Goal: Find specific page/section: Find specific page/section

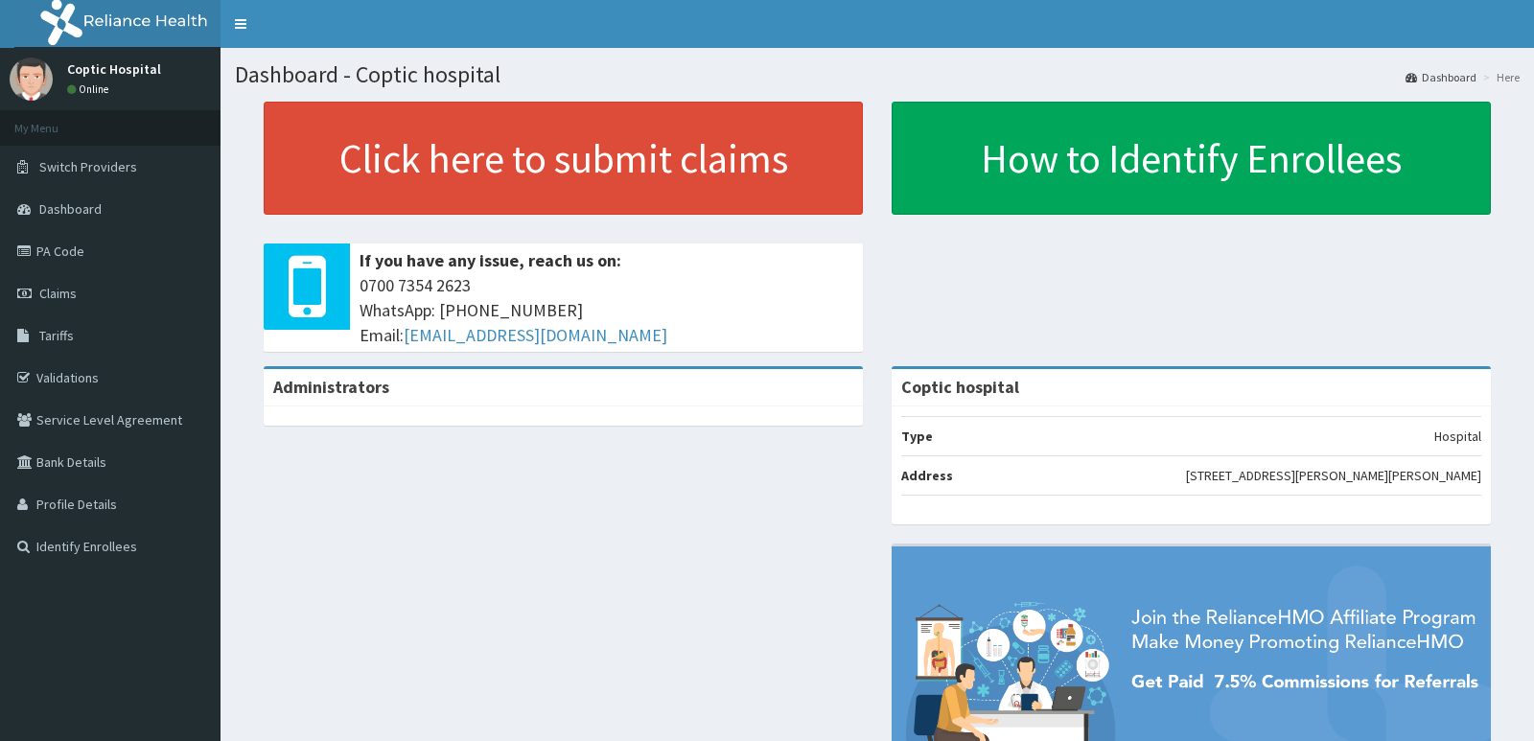
click at [78, 252] on link "PA Code" at bounding box center [110, 251] width 221 height 42
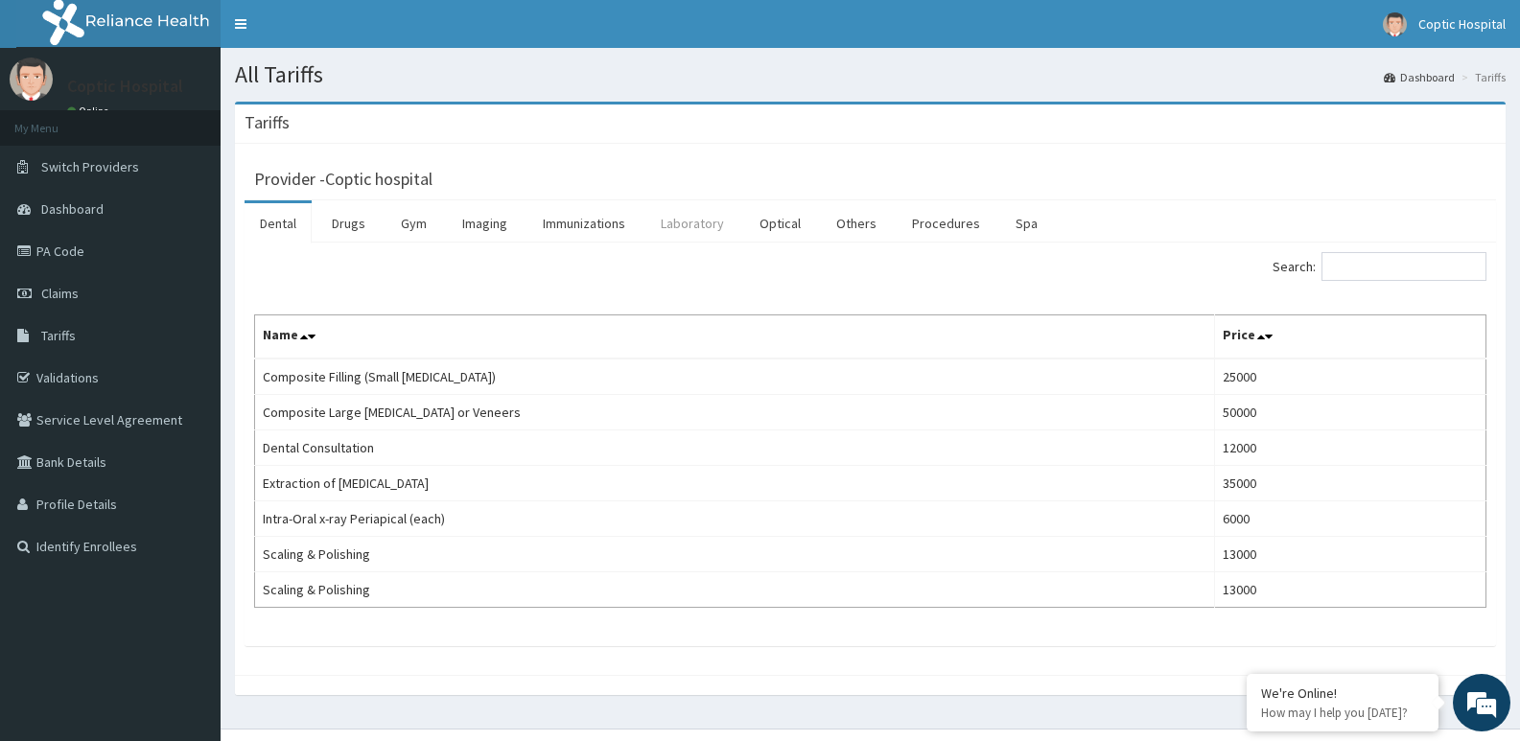
click at [710, 222] on link "Laboratory" at bounding box center [692, 223] width 94 height 40
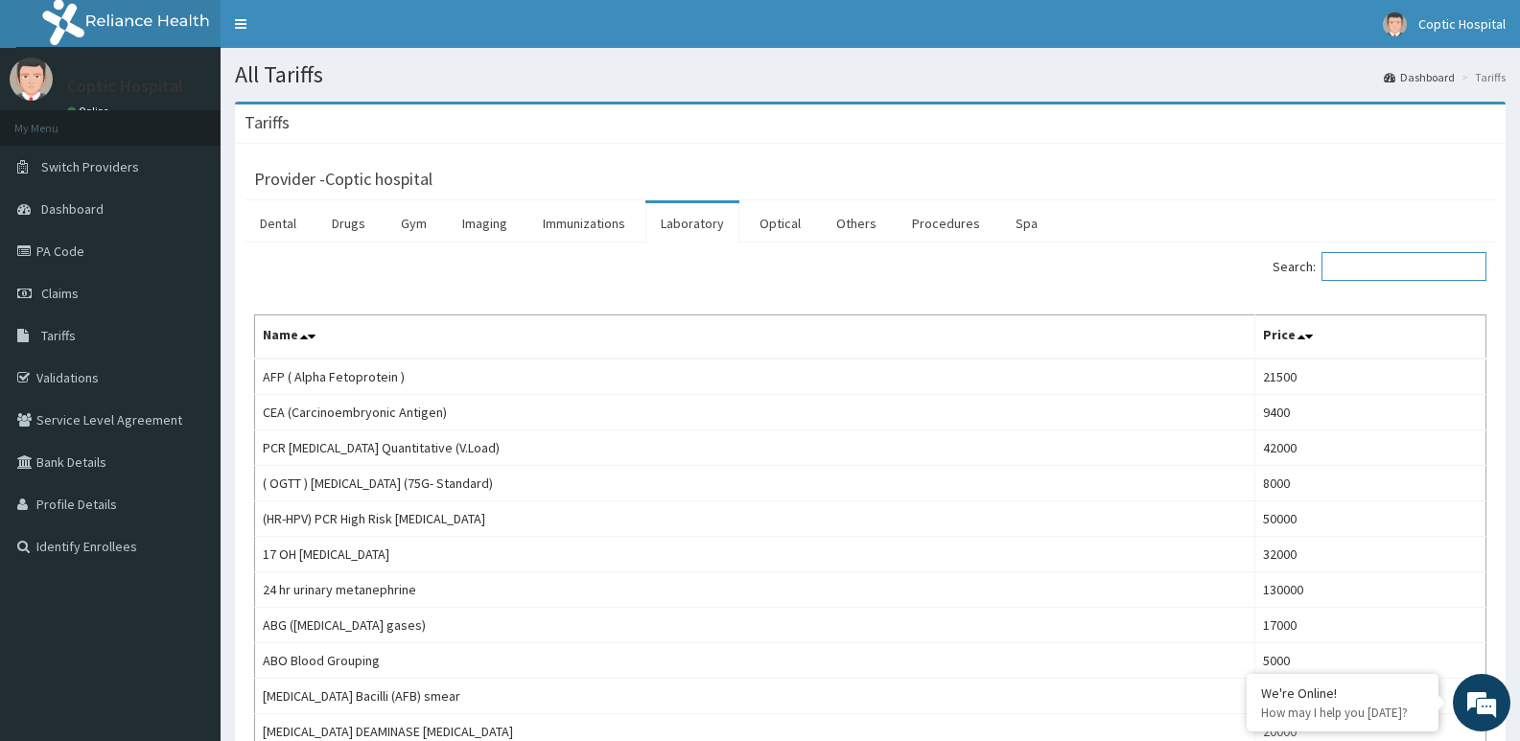
click at [1347, 263] on input "Search:" at bounding box center [1403, 266] width 165 height 29
paste input "Blood Transfusion (including crossmatch)"
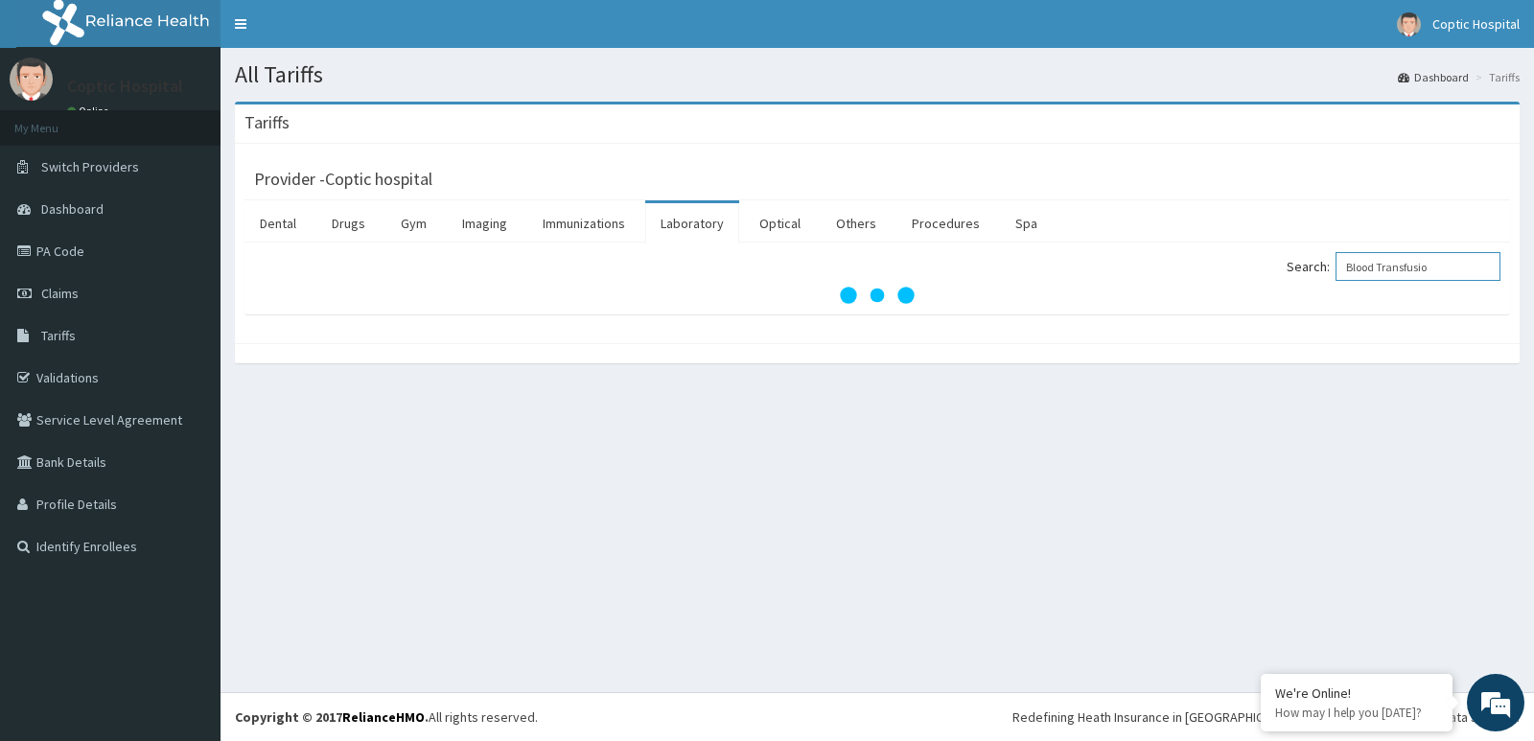
click at [1364, 269] on input "Blood Transfusio" at bounding box center [1418, 266] width 165 height 29
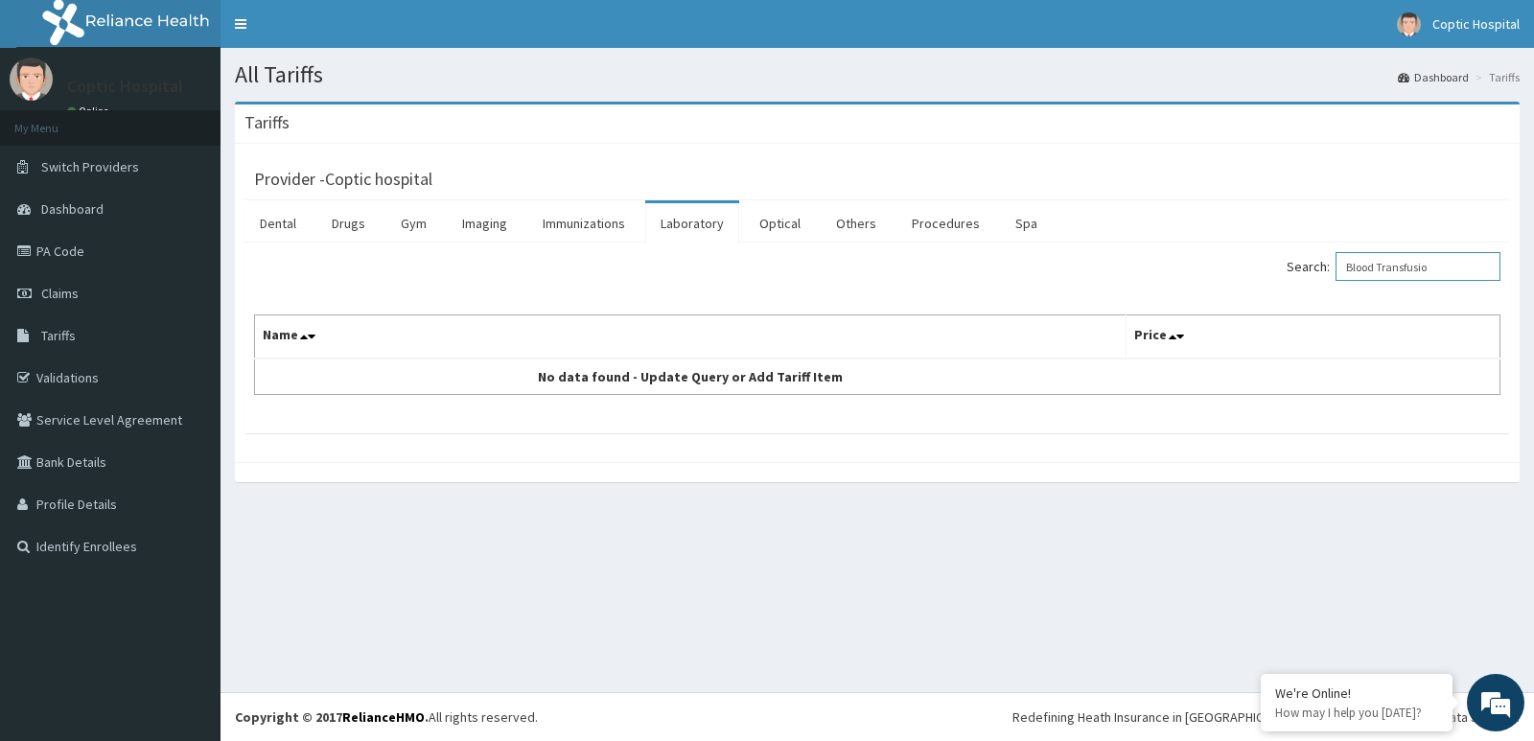
click at [1366, 267] on input "Blood Transfusio" at bounding box center [1418, 266] width 165 height 29
click at [1464, 268] on input "Blood Transfusio" at bounding box center [1418, 266] width 165 height 29
type input "B"
type input "b"
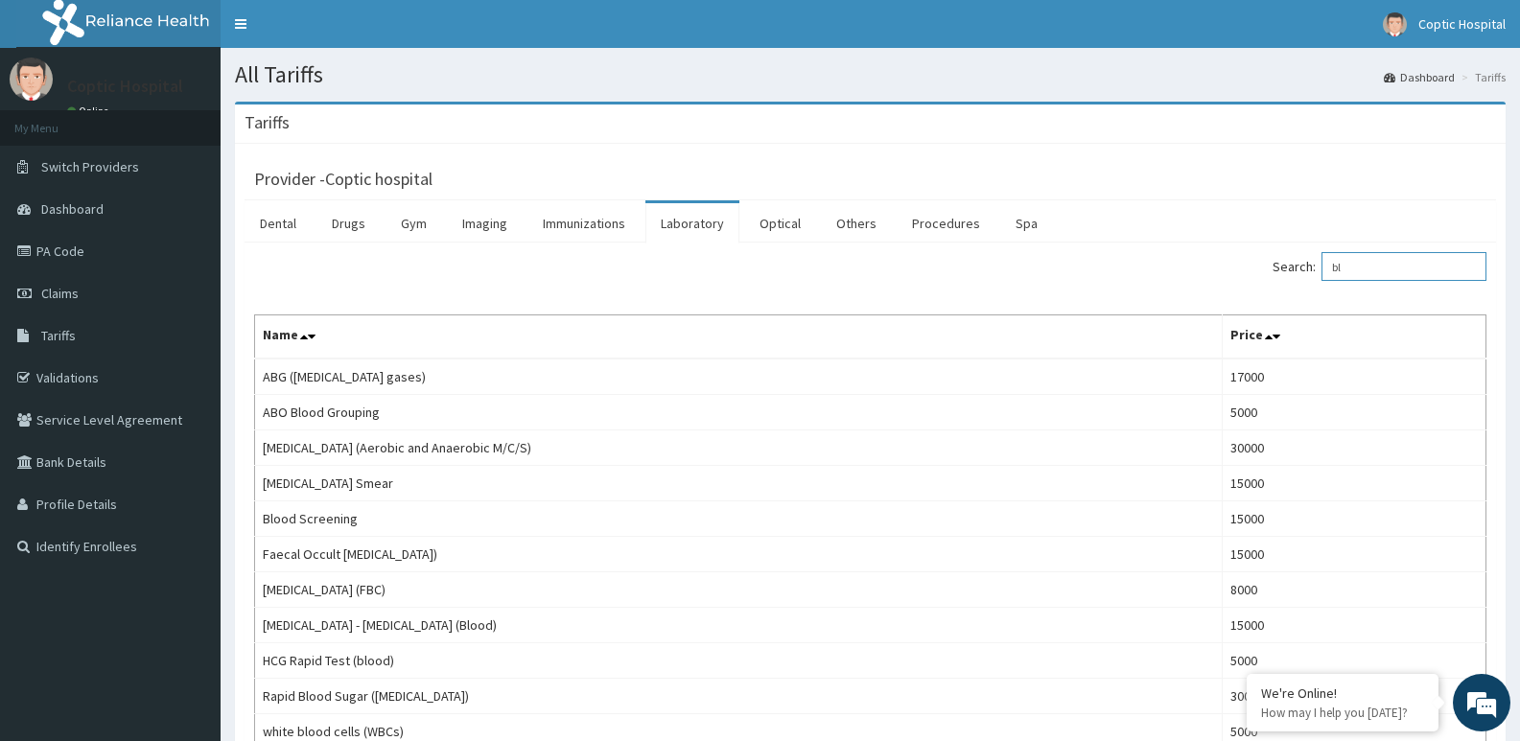
type input "b"
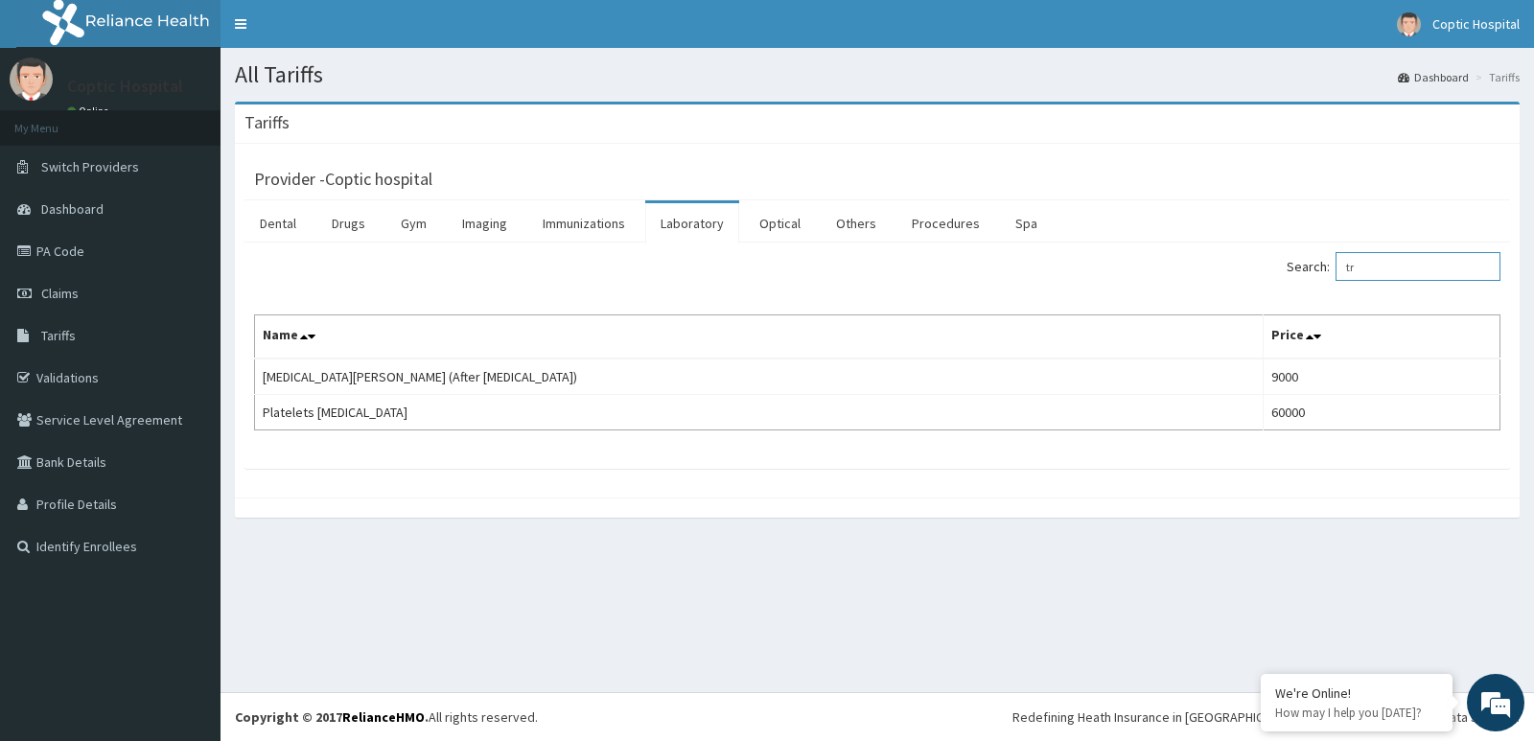
type input "t"
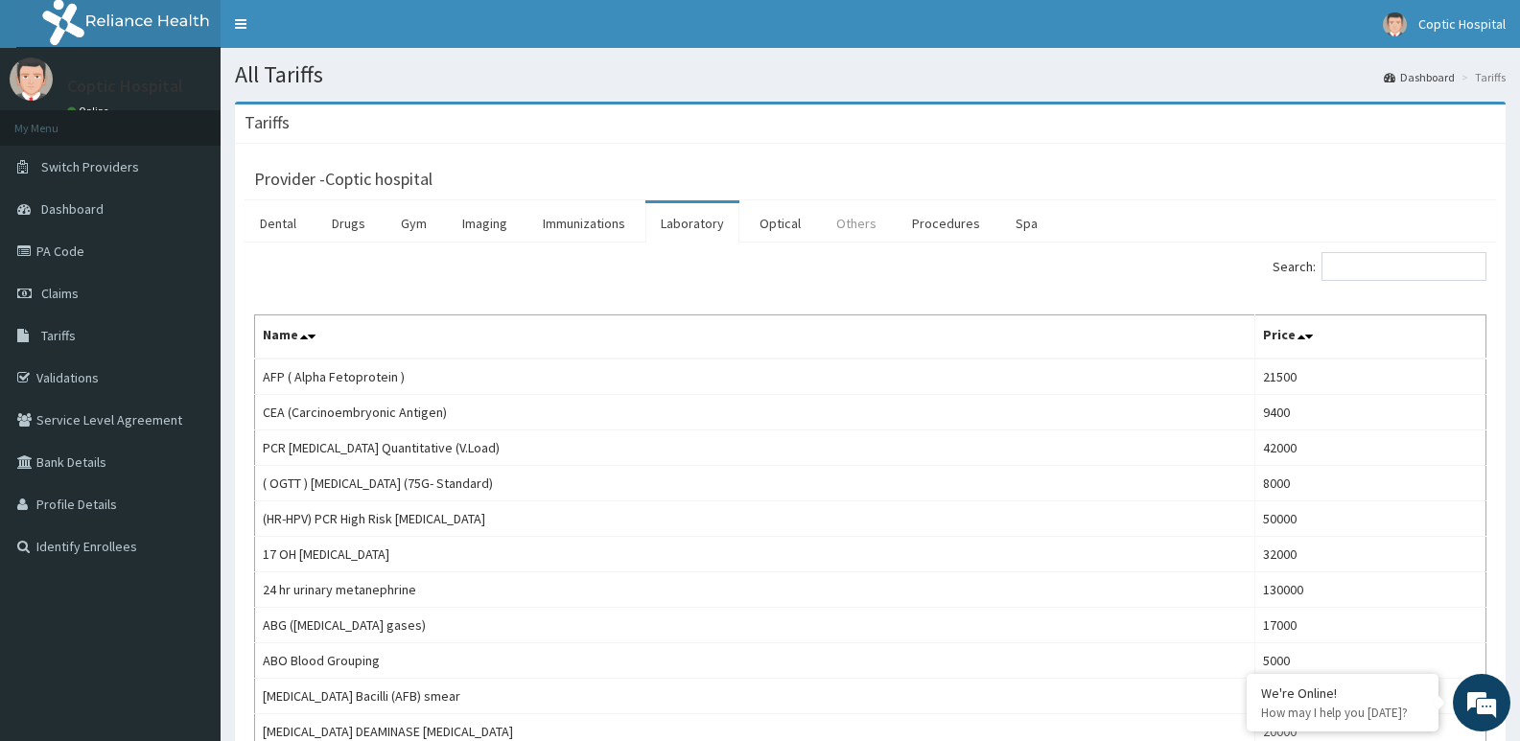
click at [851, 230] on link "Others" at bounding box center [856, 223] width 71 height 40
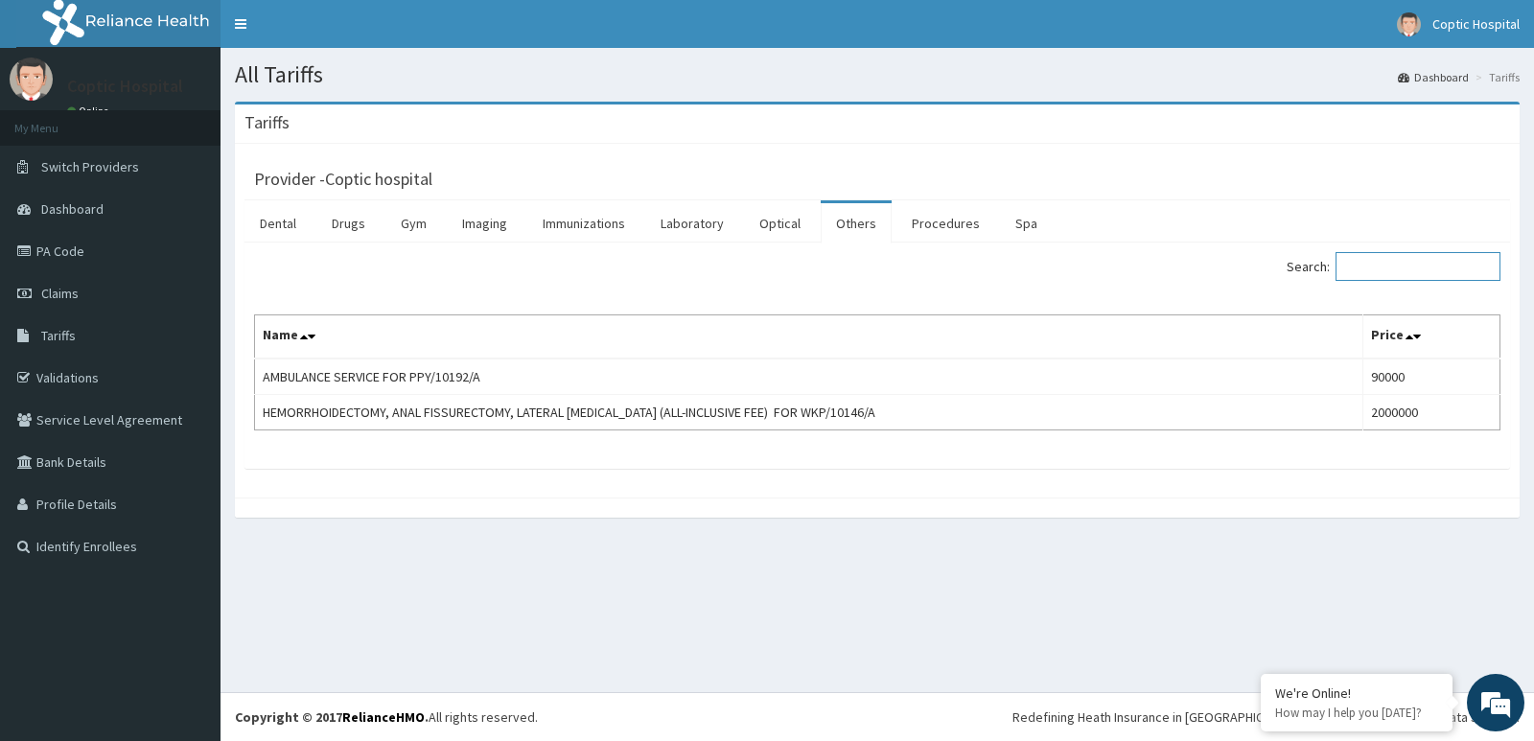
click at [1362, 273] on input "Search:" at bounding box center [1418, 266] width 165 height 29
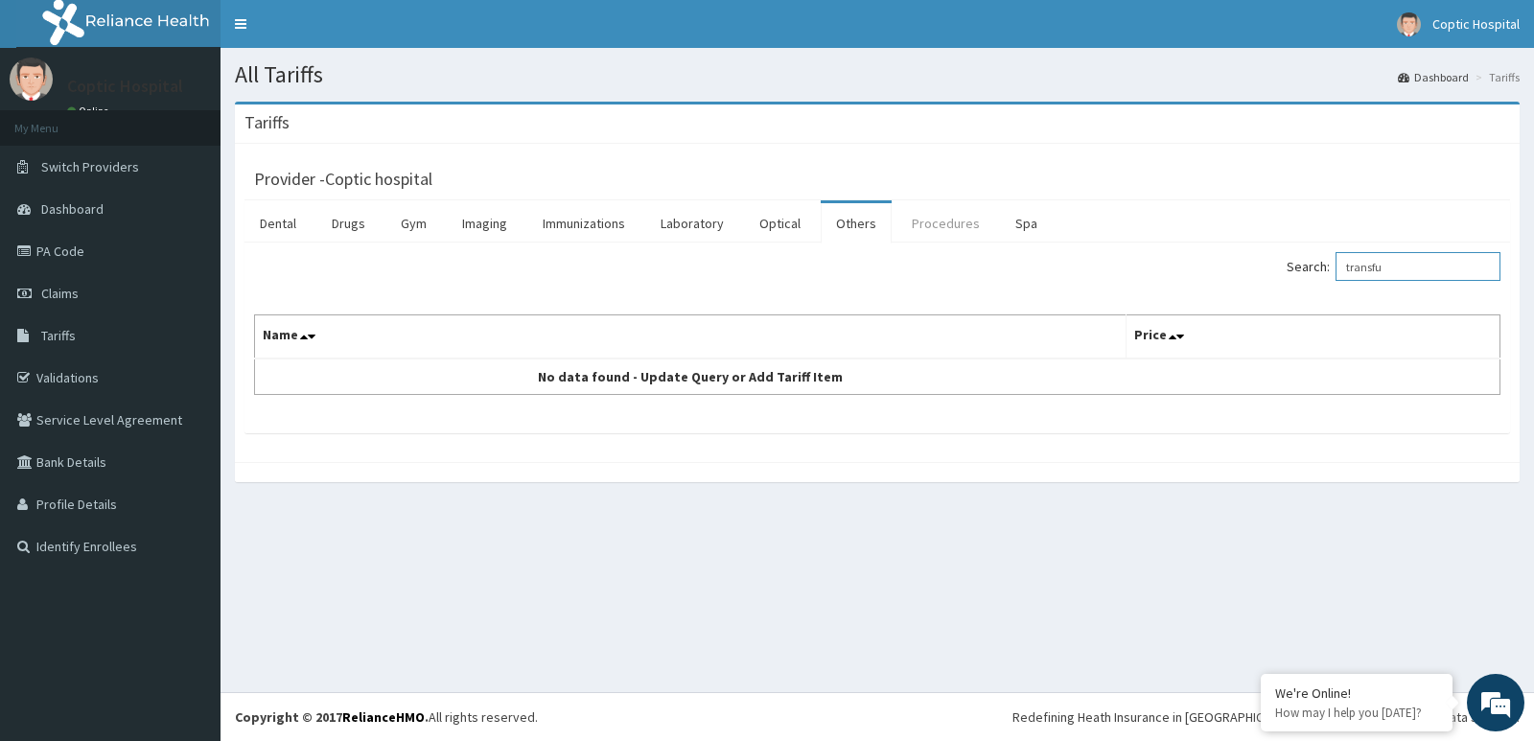
type input "transfu"
click at [946, 227] on link "Procedures" at bounding box center [946, 223] width 99 height 40
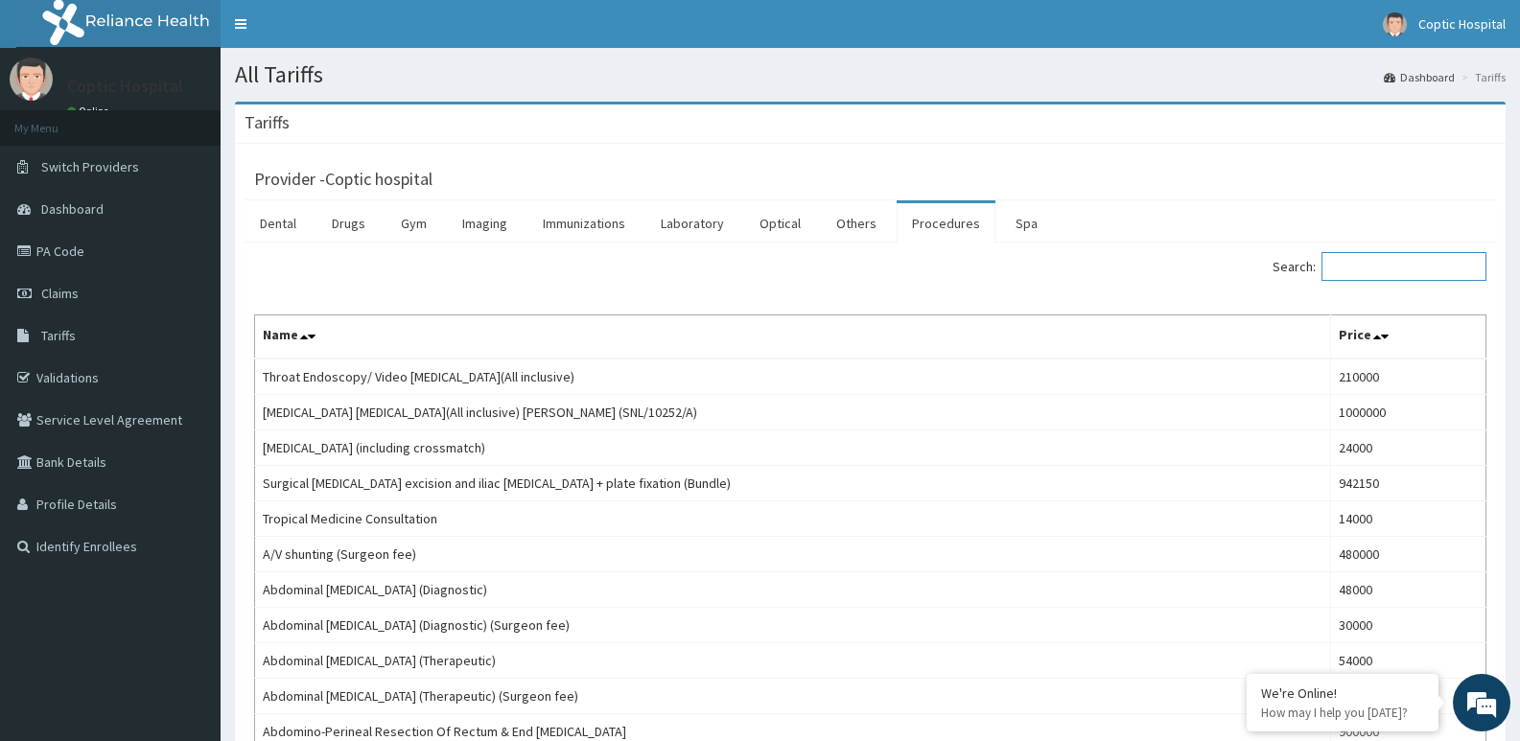
click at [1390, 265] on input "Search:" at bounding box center [1403, 266] width 165 height 29
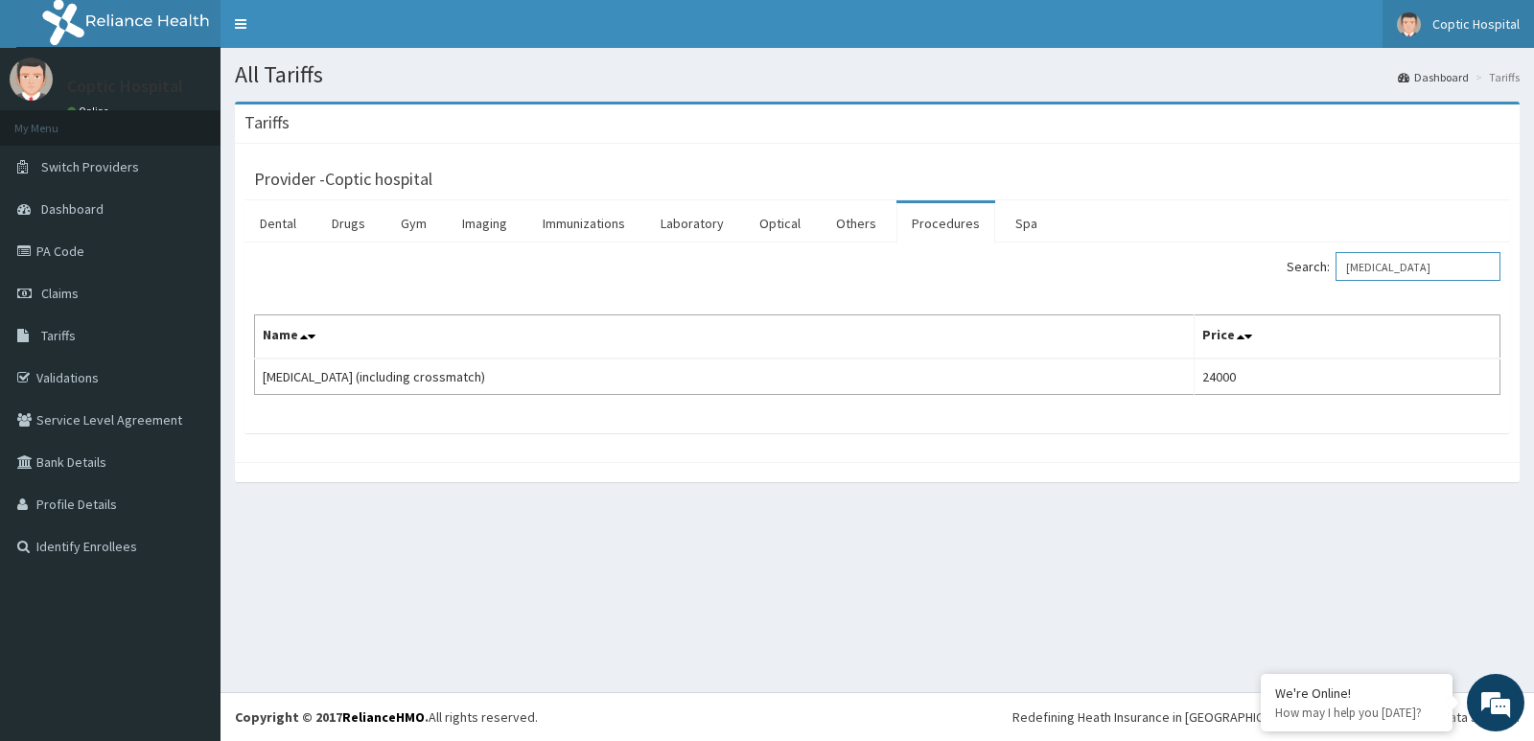
type input "transfusion"
click at [695, 224] on link "Laboratory" at bounding box center [692, 223] width 94 height 40
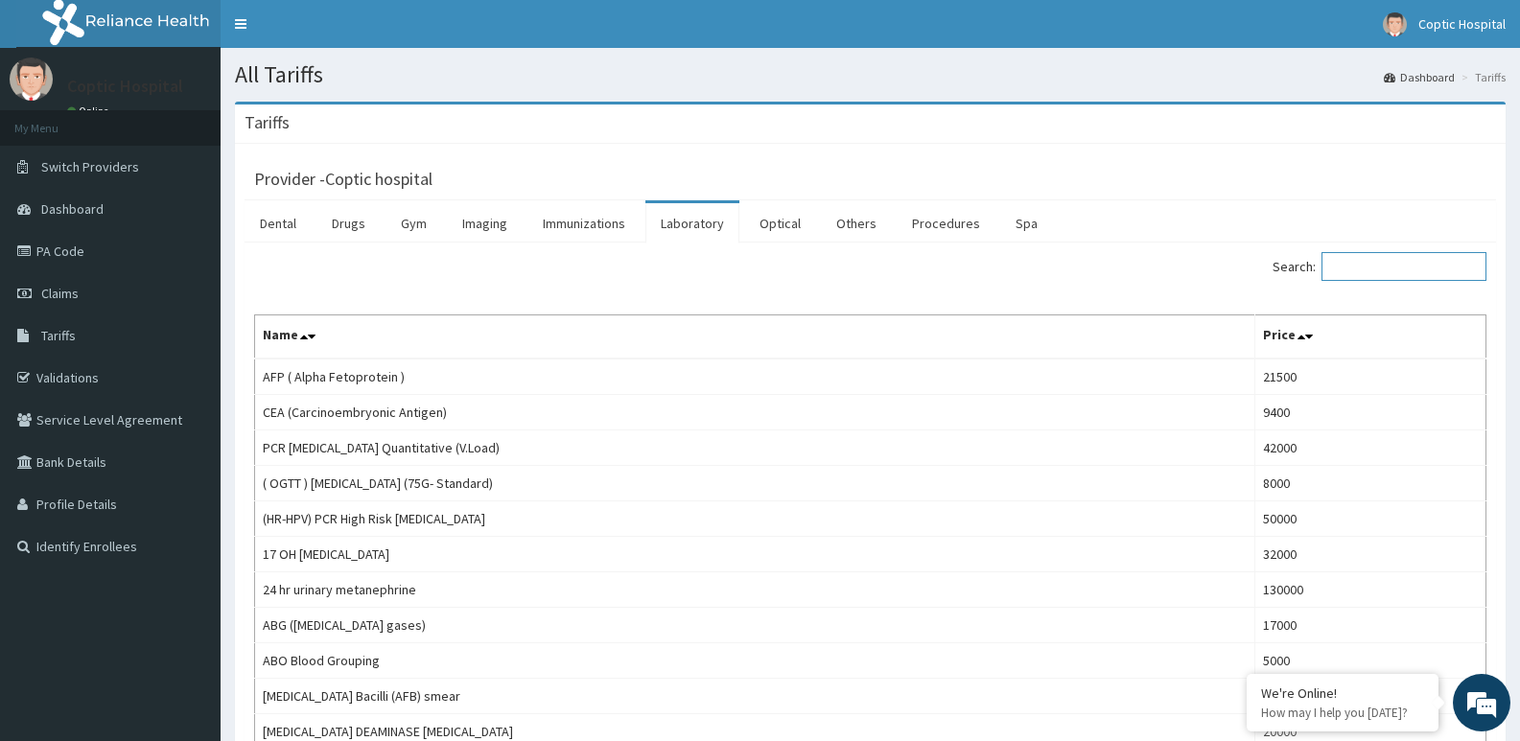
click at [1388, 272] on input "Search:" at bounding box center [1403, 266] width 165 height 29
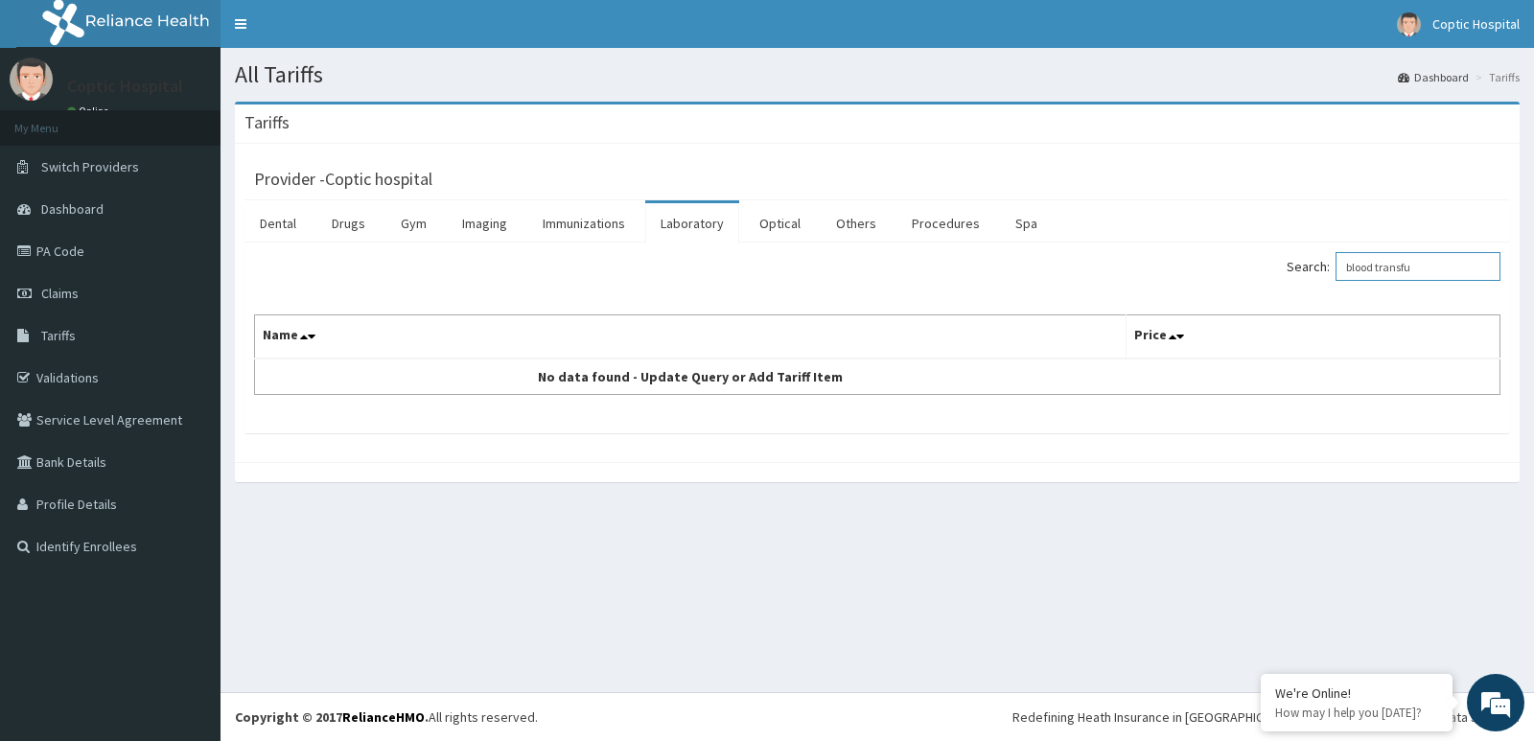
click at [1444, 269] on input "blood transfu" at bounding box center [1418, 266] width 165 height 29
type input "b"
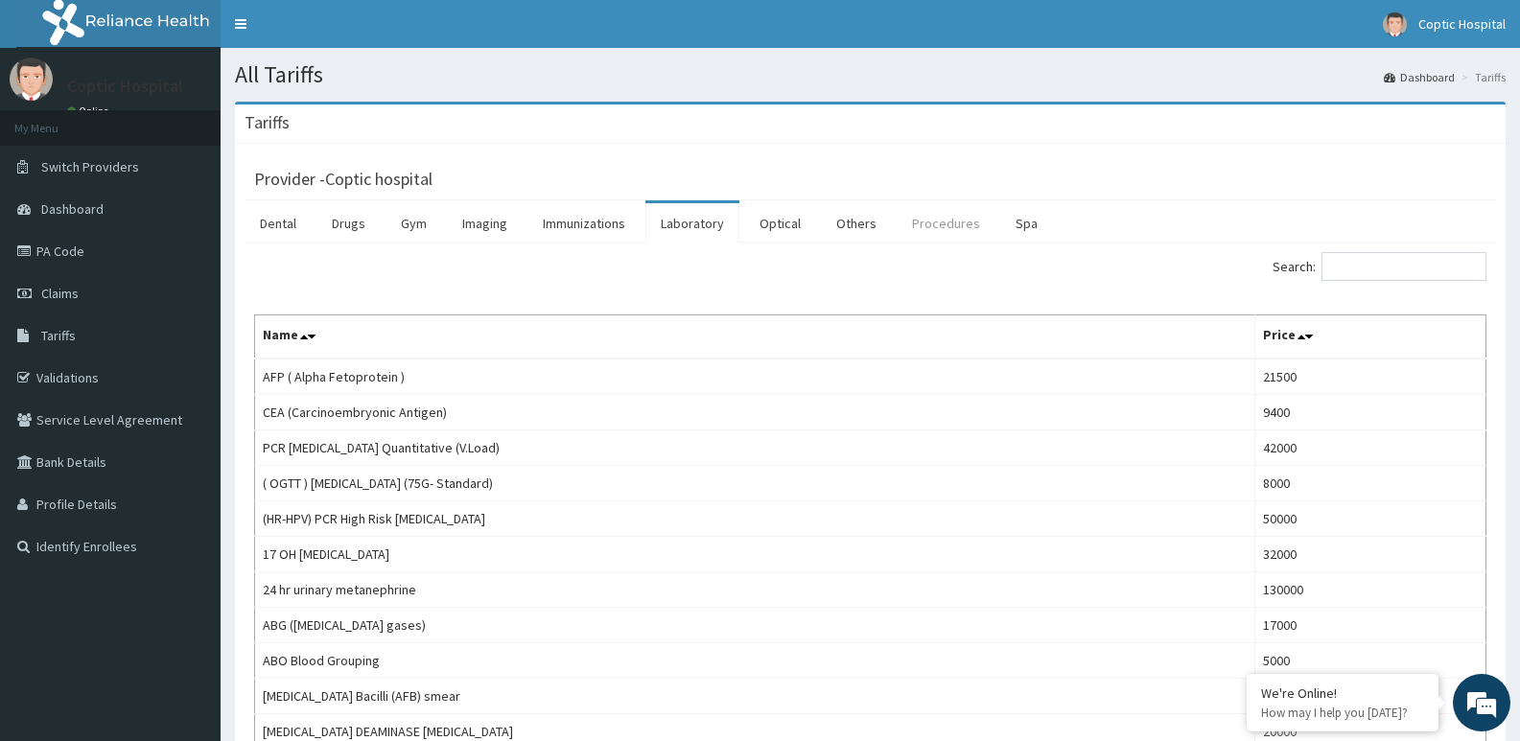
click at [959, 223] on link "Procedures" at bounding box center [946, 223] width 99 height 40
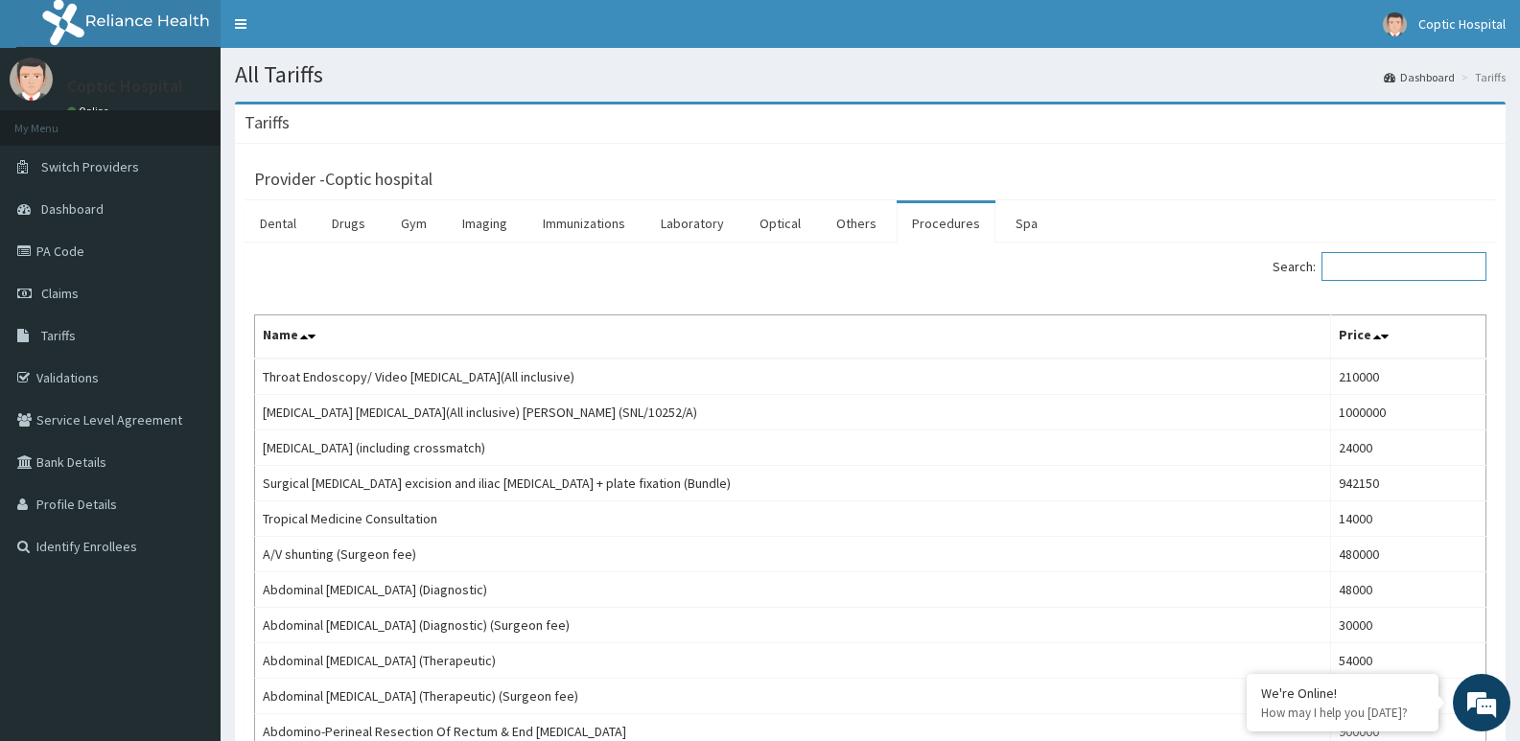
click at [1378, 269] on input "Search:" at bounding box center [1403, 266] width 165 height 29
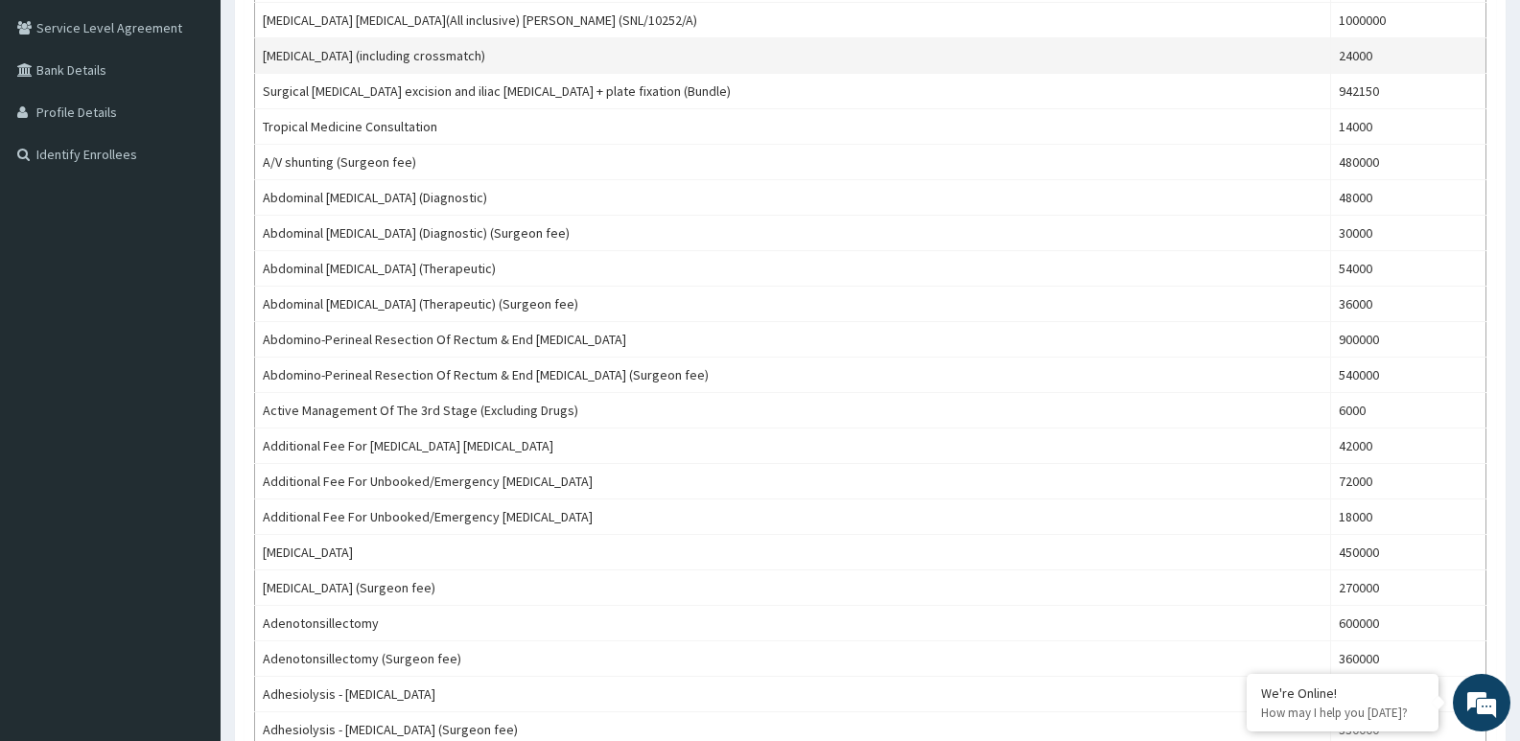
scroll to position [288, 0]
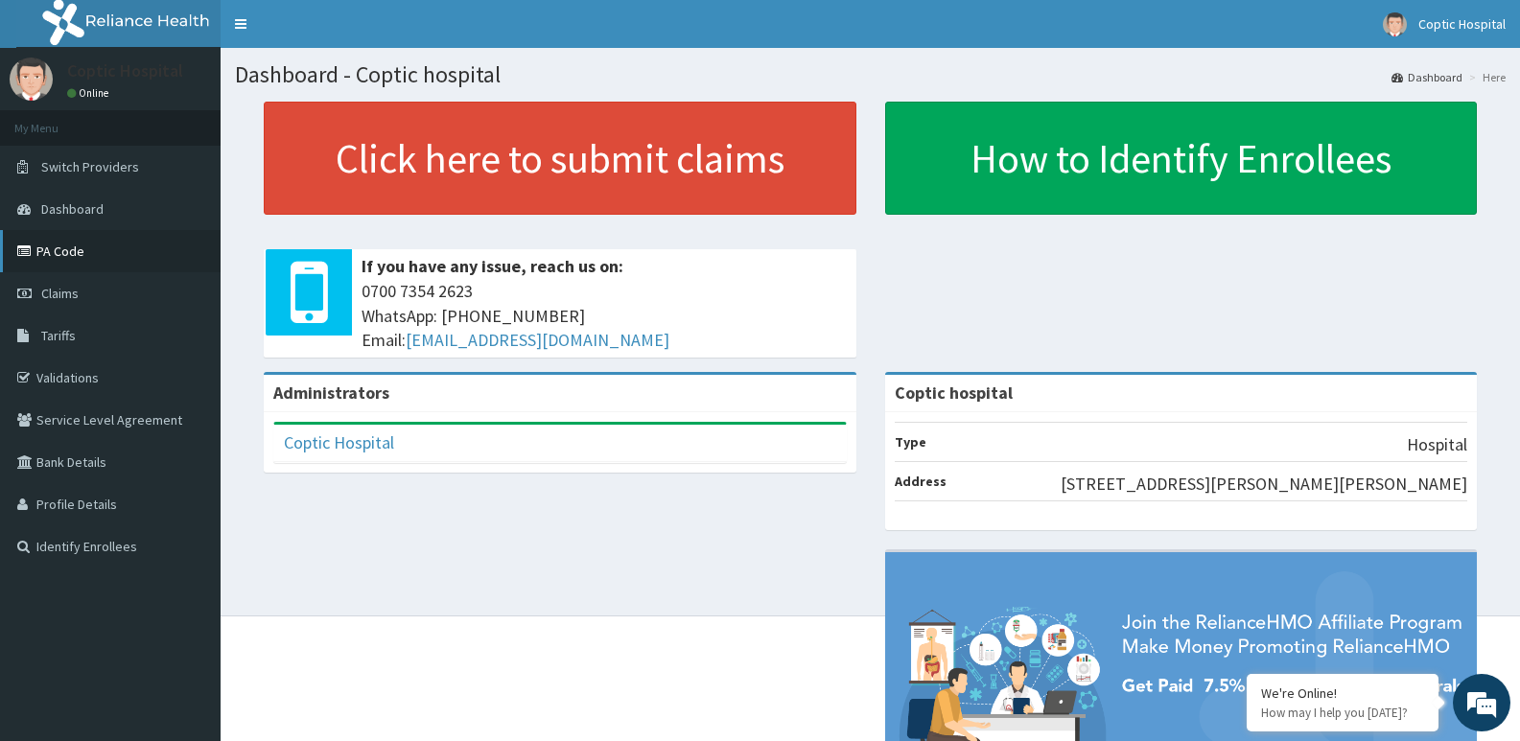
click at [58, 256] on link "PA Code" at bounding box center [110, 251] width 221 height 42
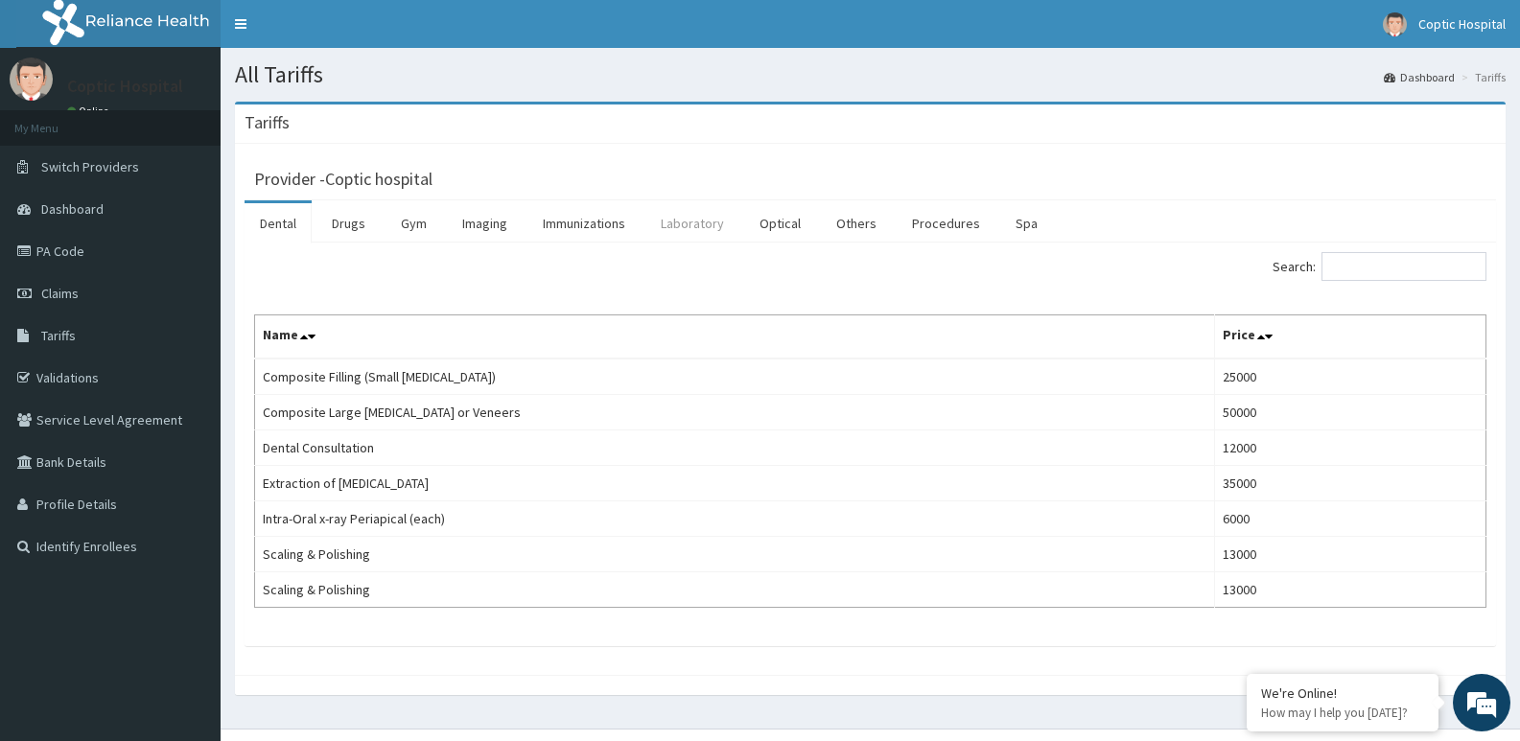
click at [687, 215] on link "Laboratory" at bounding box center [692, 223] width 94 height 40
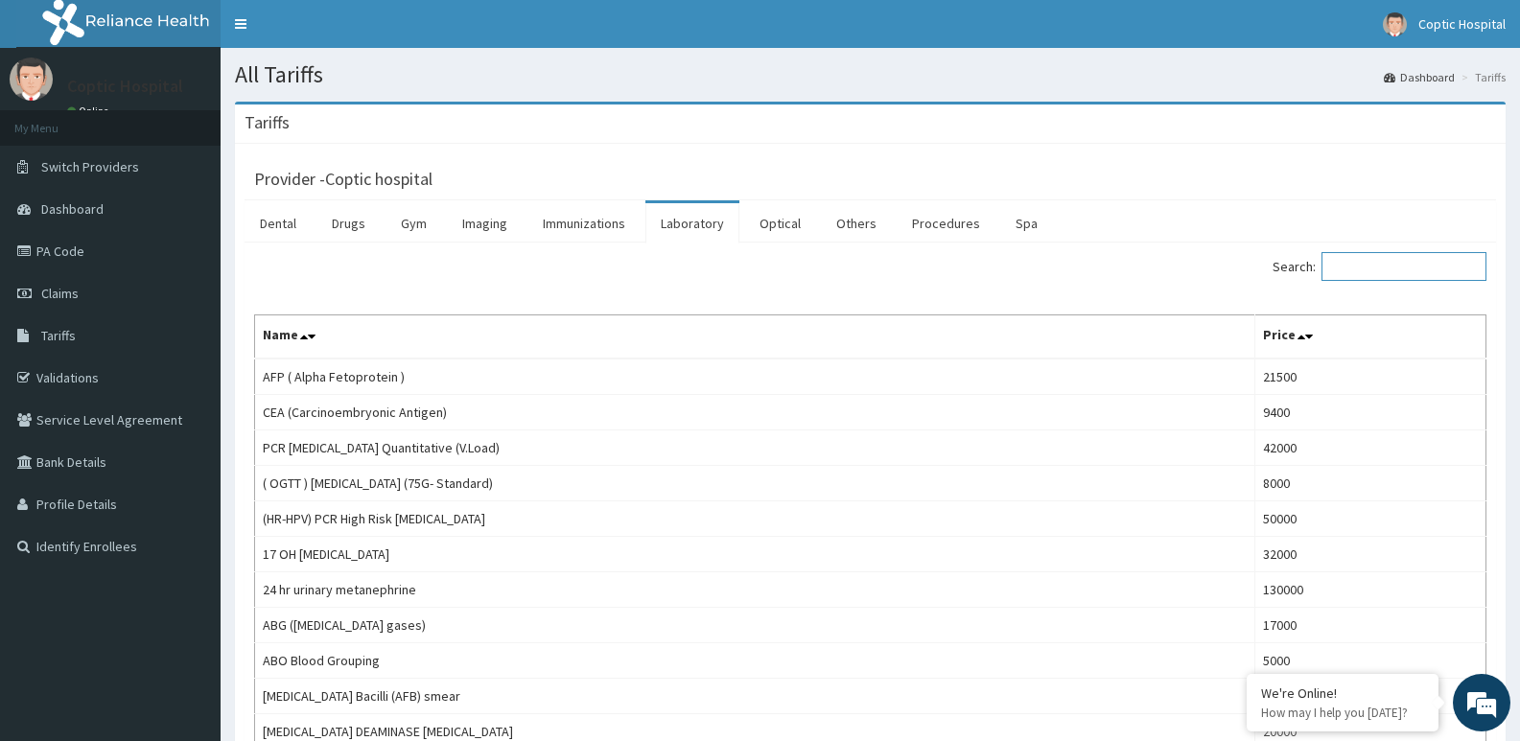
click at [1372, 269] on input "Search:" at bounding box center [1403, 266] width 165 height 29
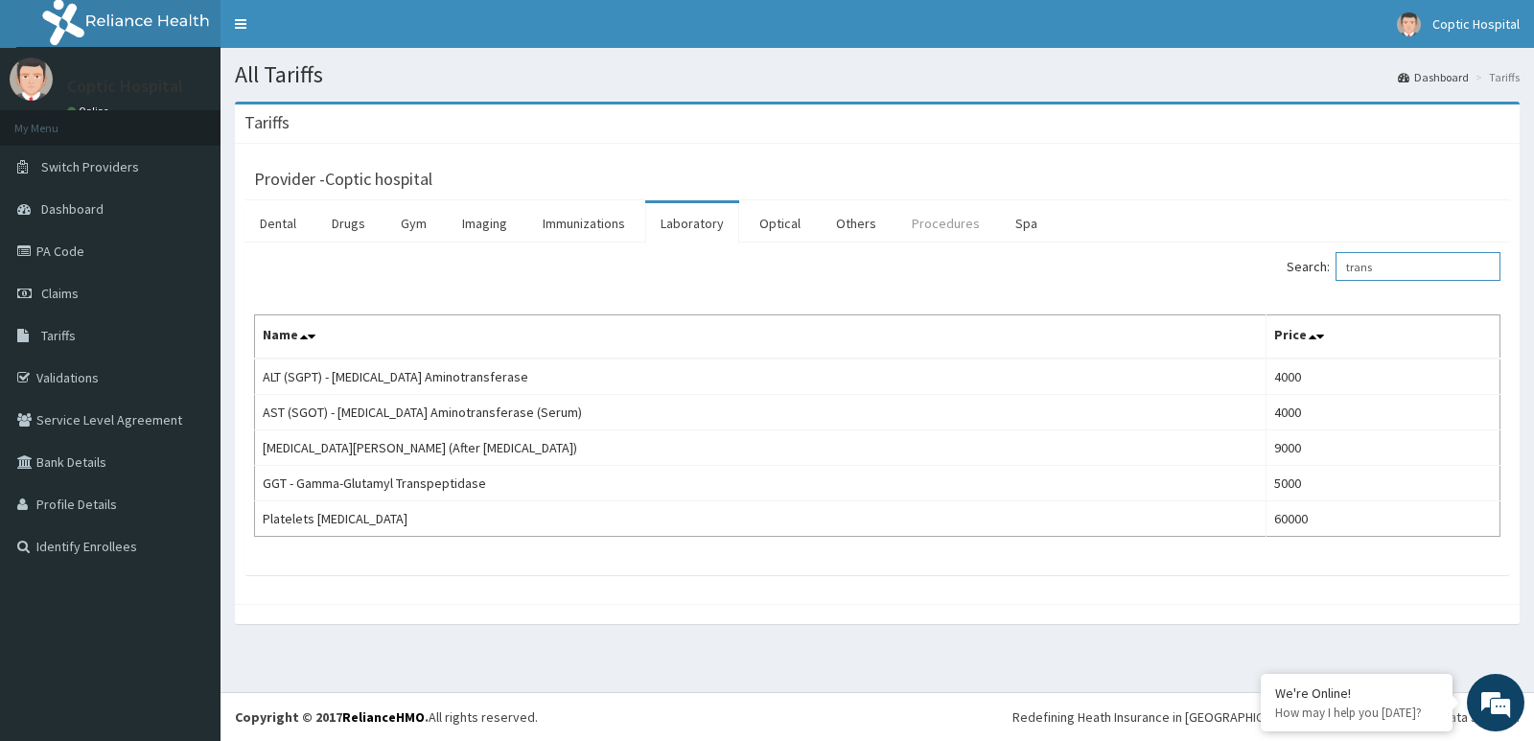
type input "trans"
click at [918, 227] on link "Procedures" at bounding box center [946, 223] width 99 height 40
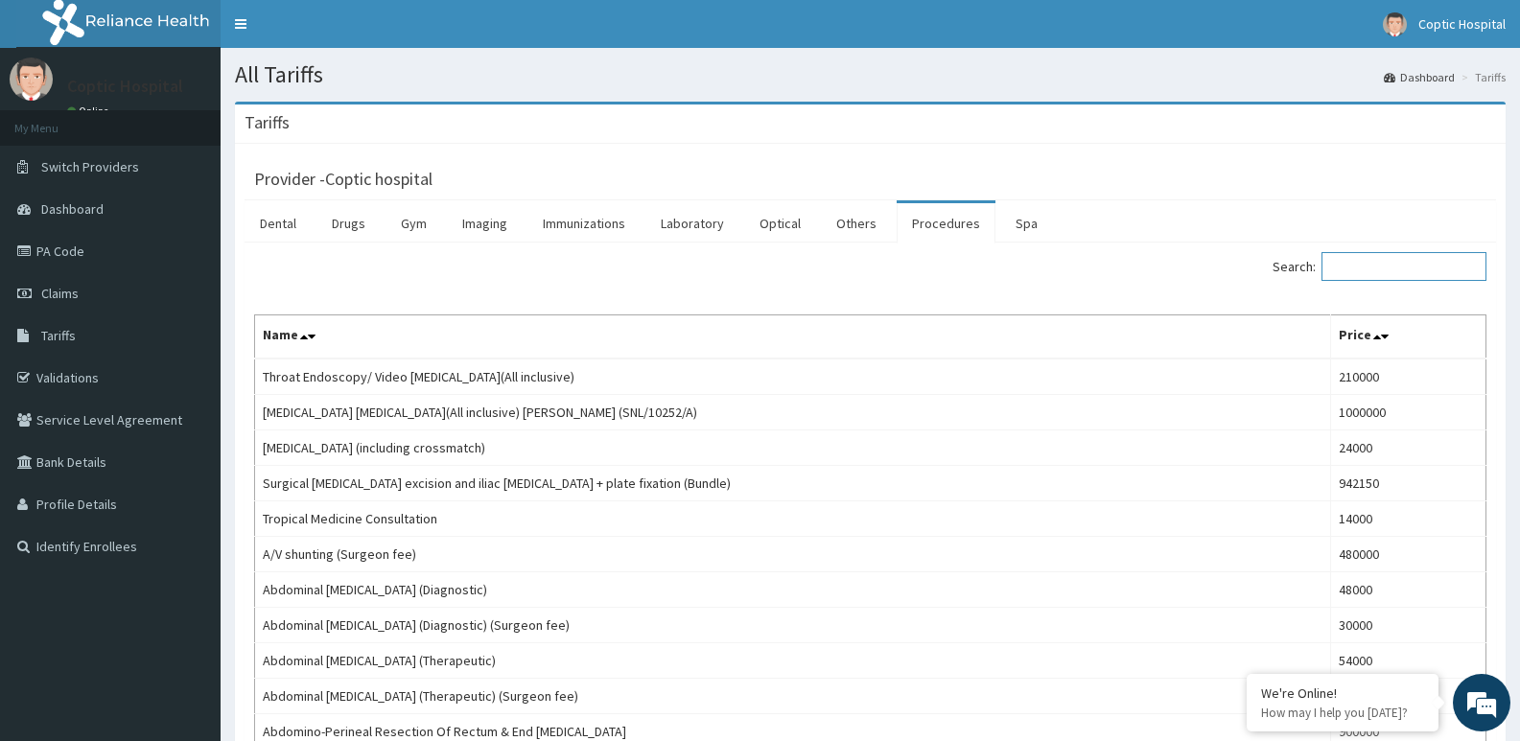
click at [1369, 270] on input "Search:" at bounding box center [1403, 266] width 165 height 29
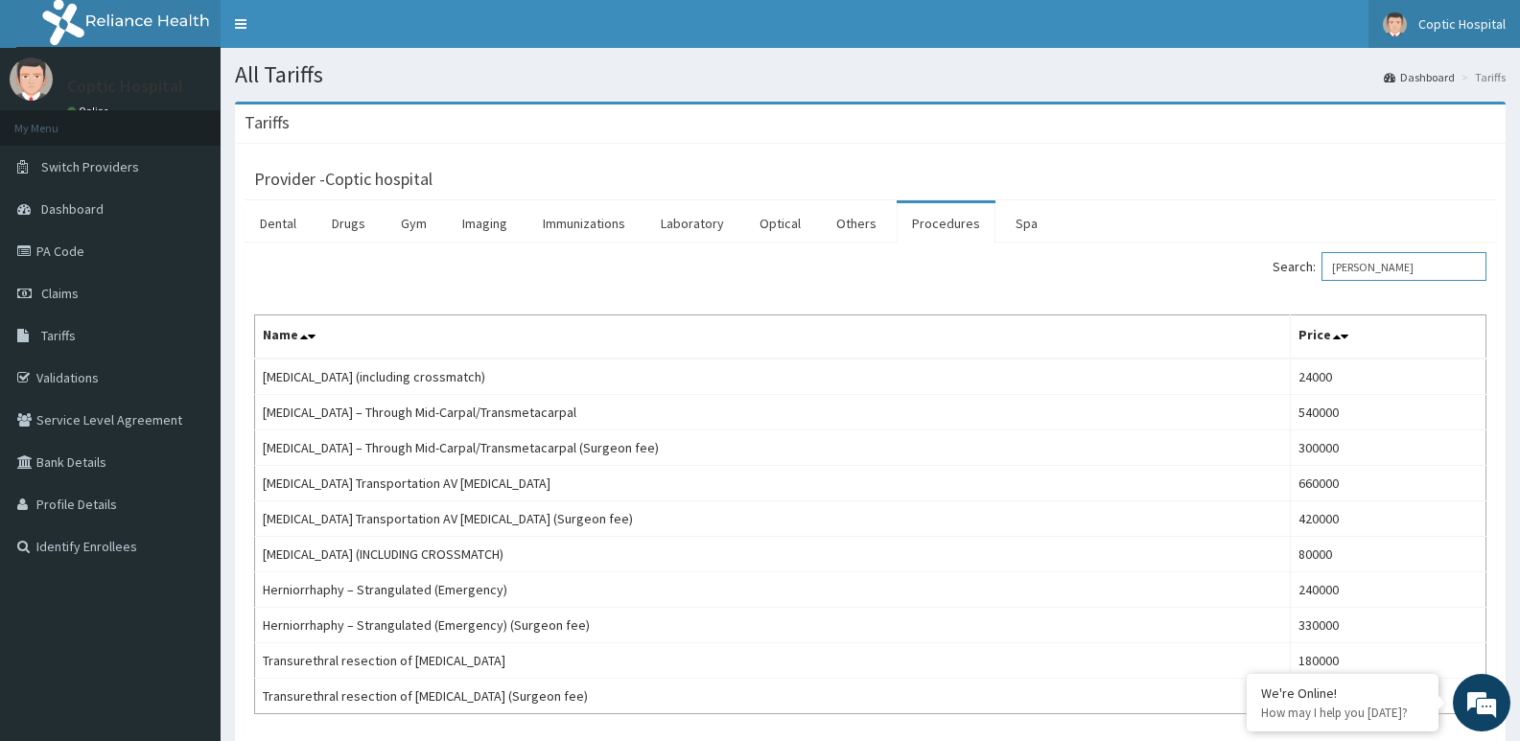
type input "tran"
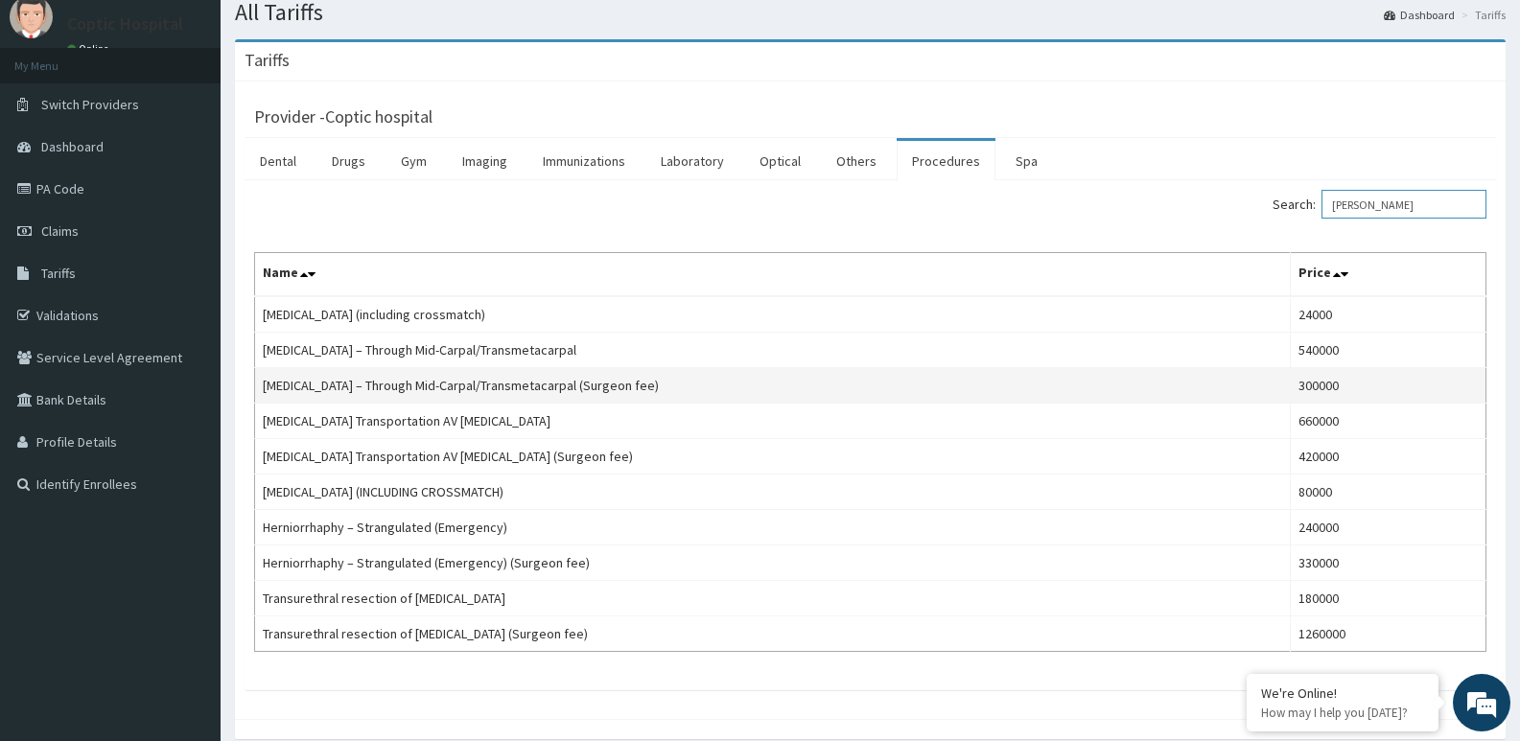
scroll to position [96, 0]
